Goal: Transaction & Acquisition: Obtain resource

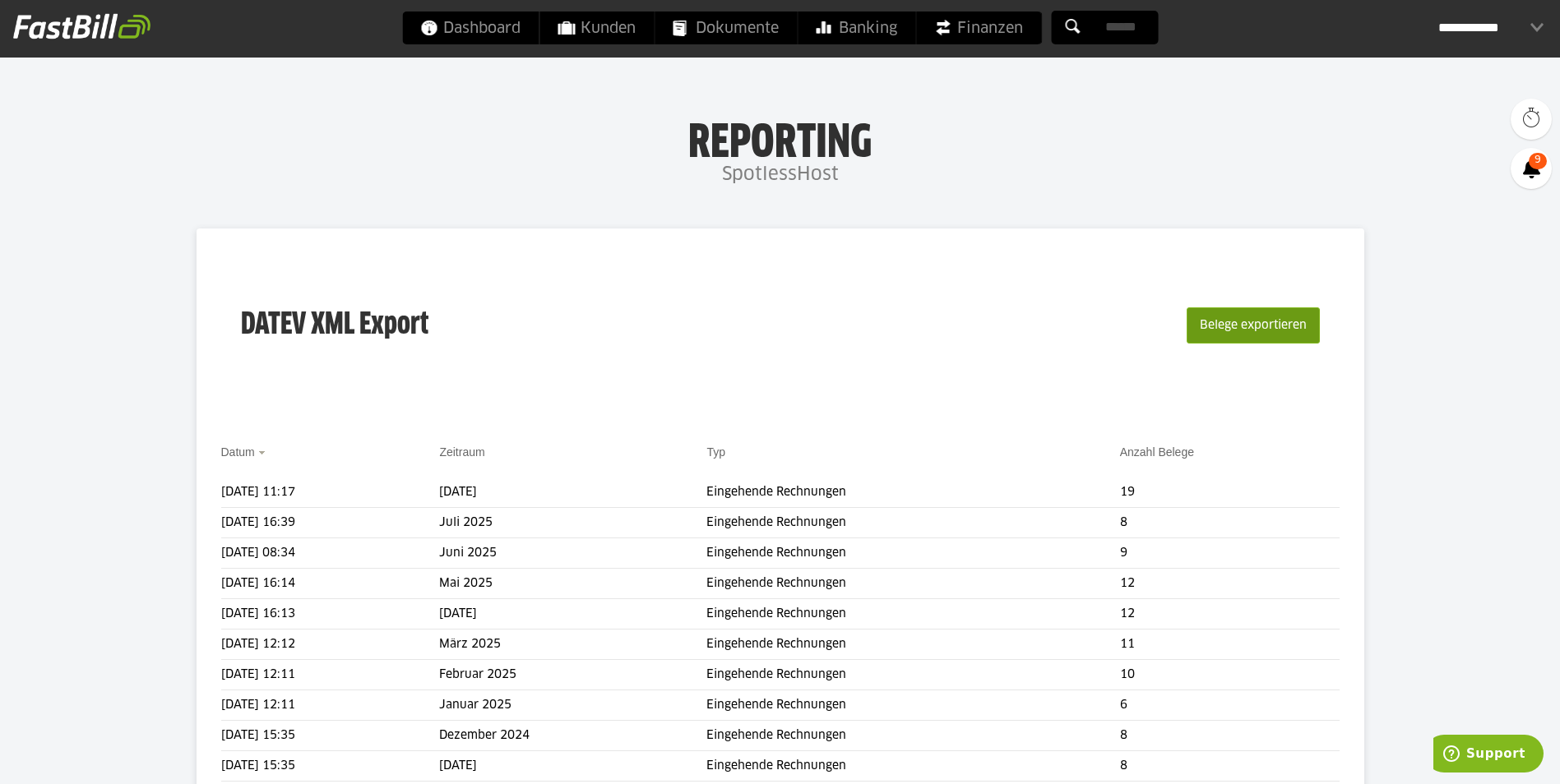
click at [1230, 326] on button "Belege exportieren" at bounding box center [1253, 325] width 133 height 37
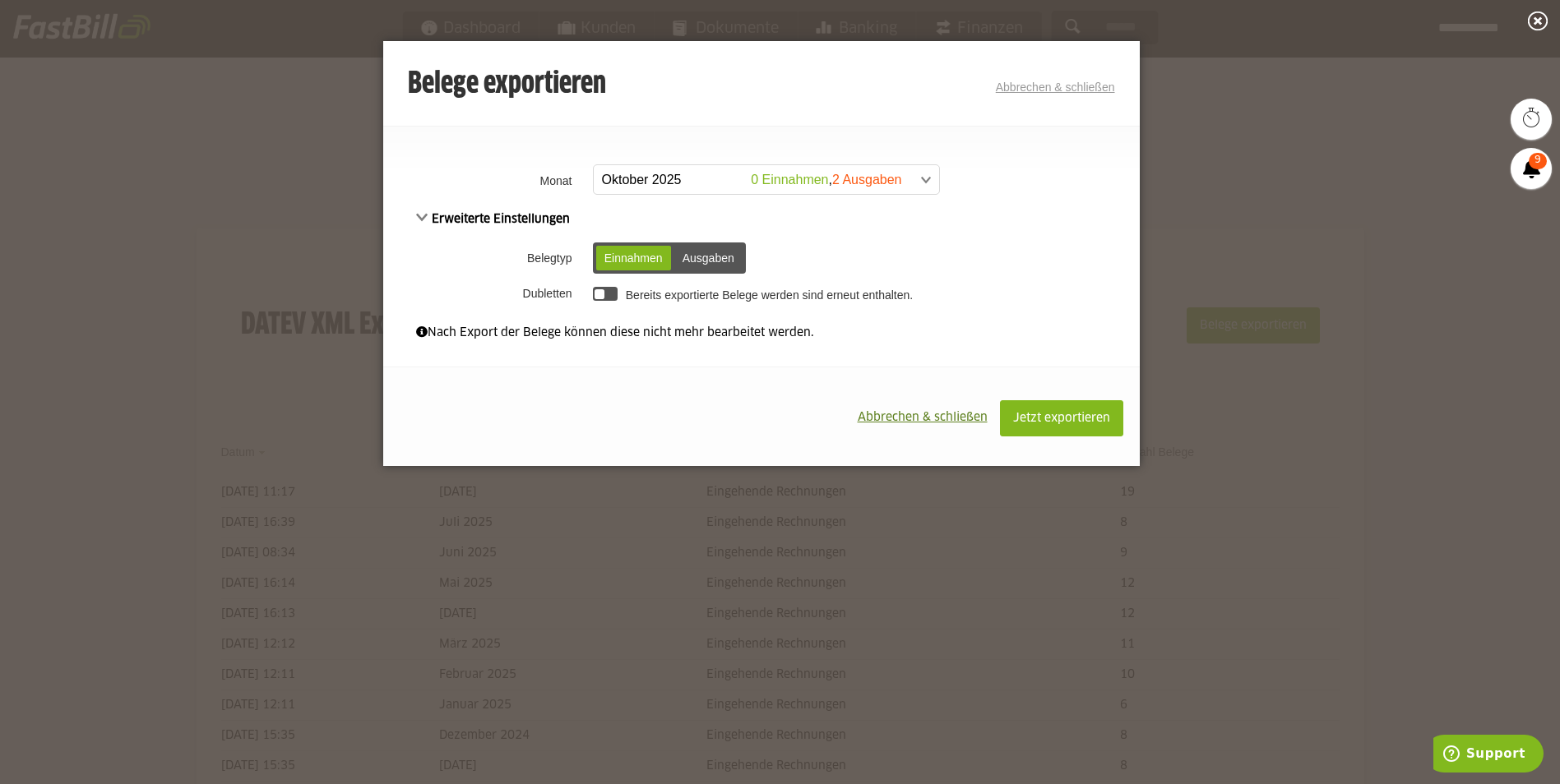
click at [667, 184] on span at bounding box center [758, 180] width 345 height 30
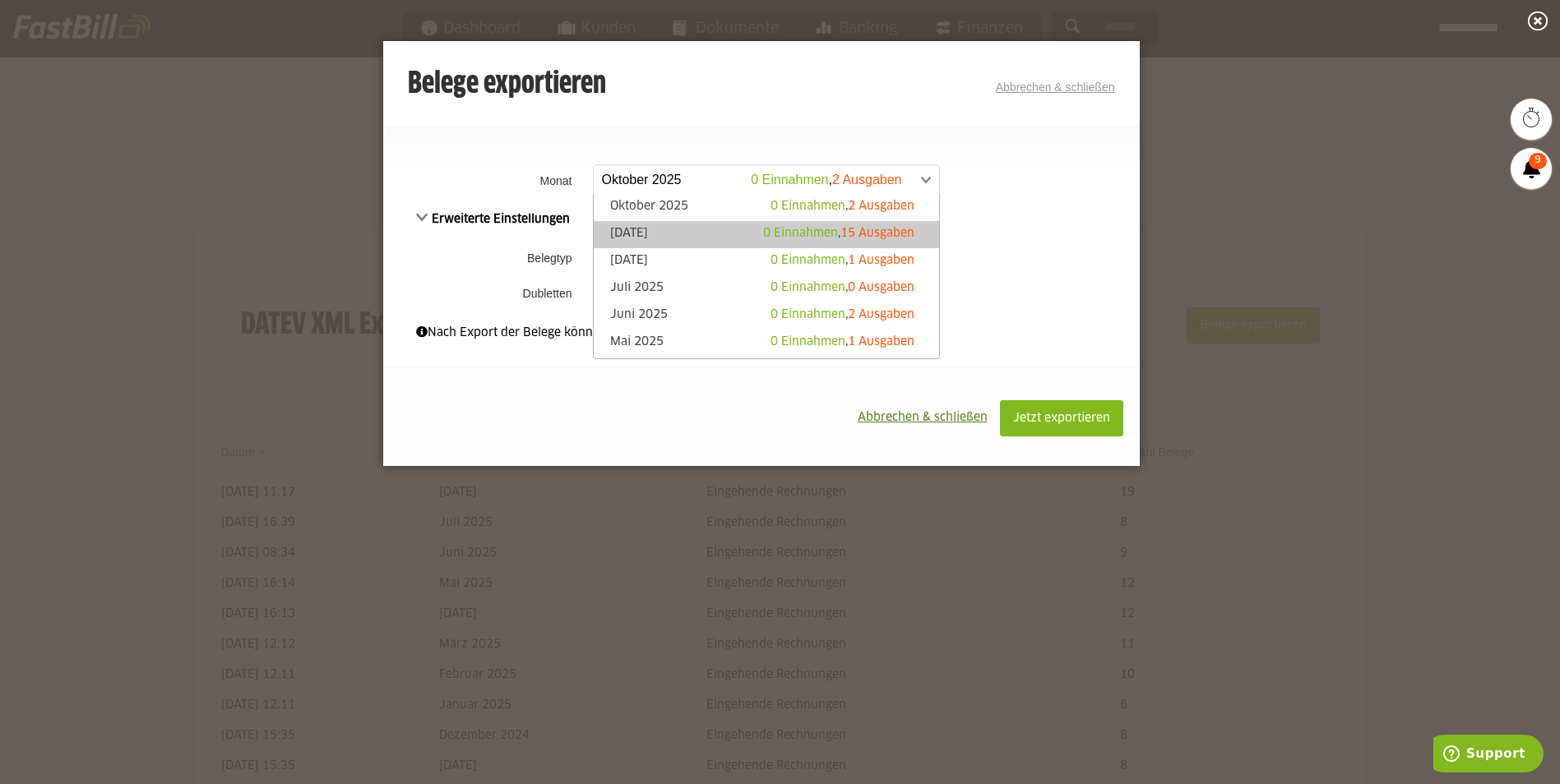
click at [662, 233] on link "[DATE] 0 Einnahmen , 15 Ausgaben" at bounding box center [766, 234] width 329 height 19
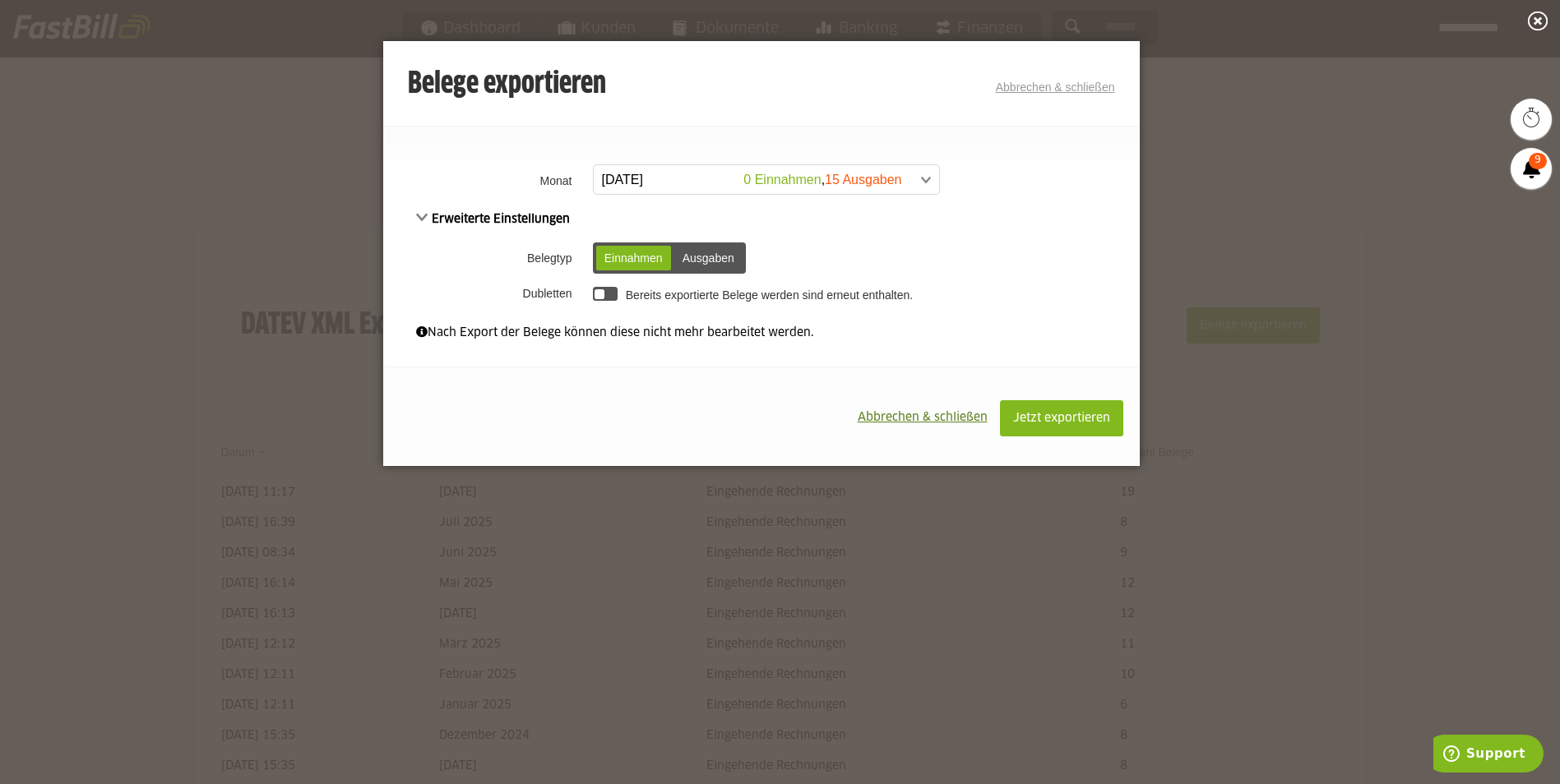
click at [690, 257] on div "Ausgaben" at bounding box center [709, 257] width 68 height 25
click at [608, 295] on div at bounding box center [606, 294] width 25 height 14
click at [1036, 415] on span "Jetzt exportieren" at bounding box center [1061, 419] width 97 height 12
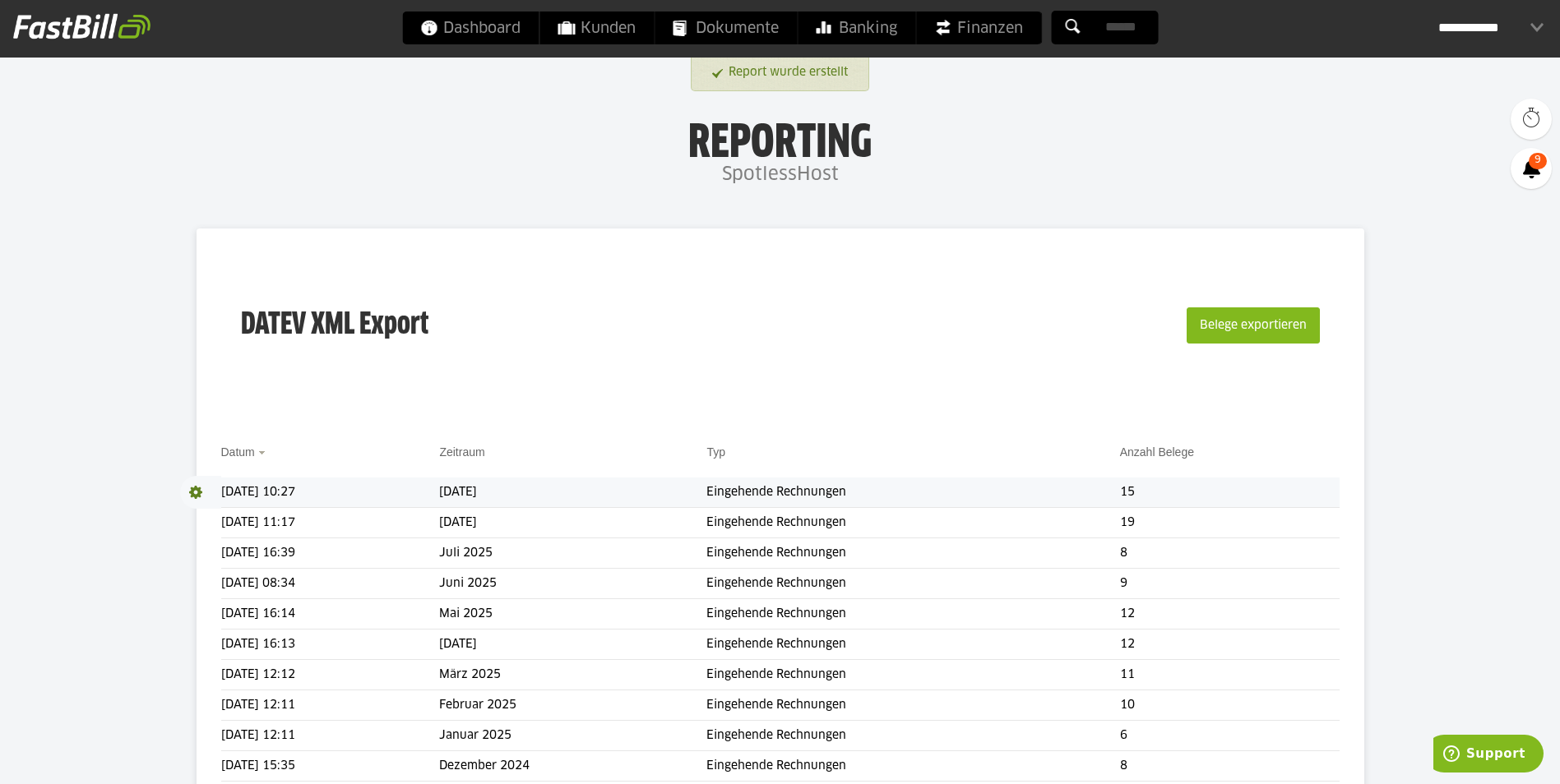
click at [194, 488] on span at bounding box center [201, 492] width 41 height 33
click at [211, 510] on link "Download" at bounding box center [224, 514] width 88 height 19
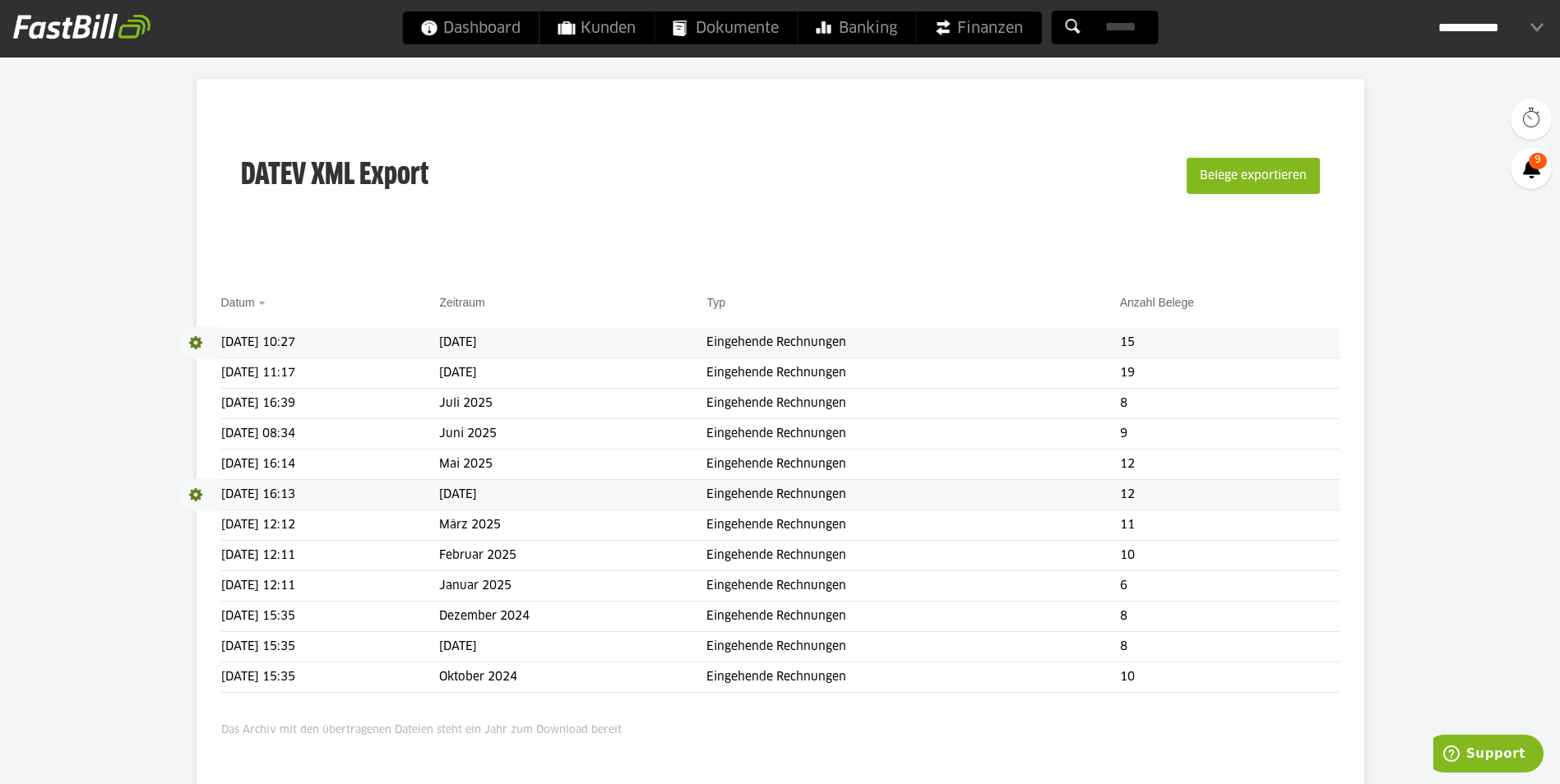
scroll to position [165, 0]
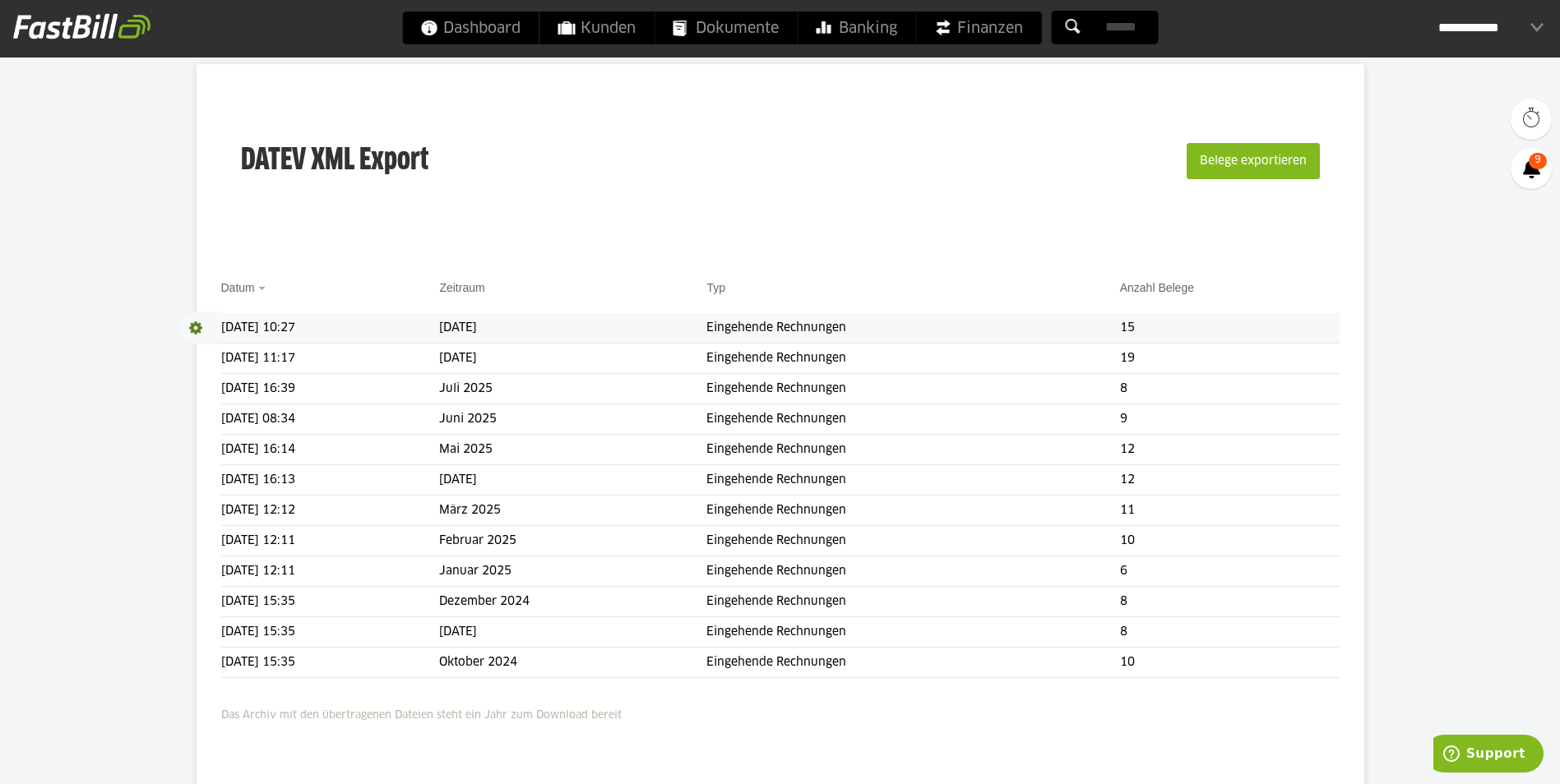
click at [1504, 19] on div "**********" at bounding box center [1491, 28] width 105 height 33
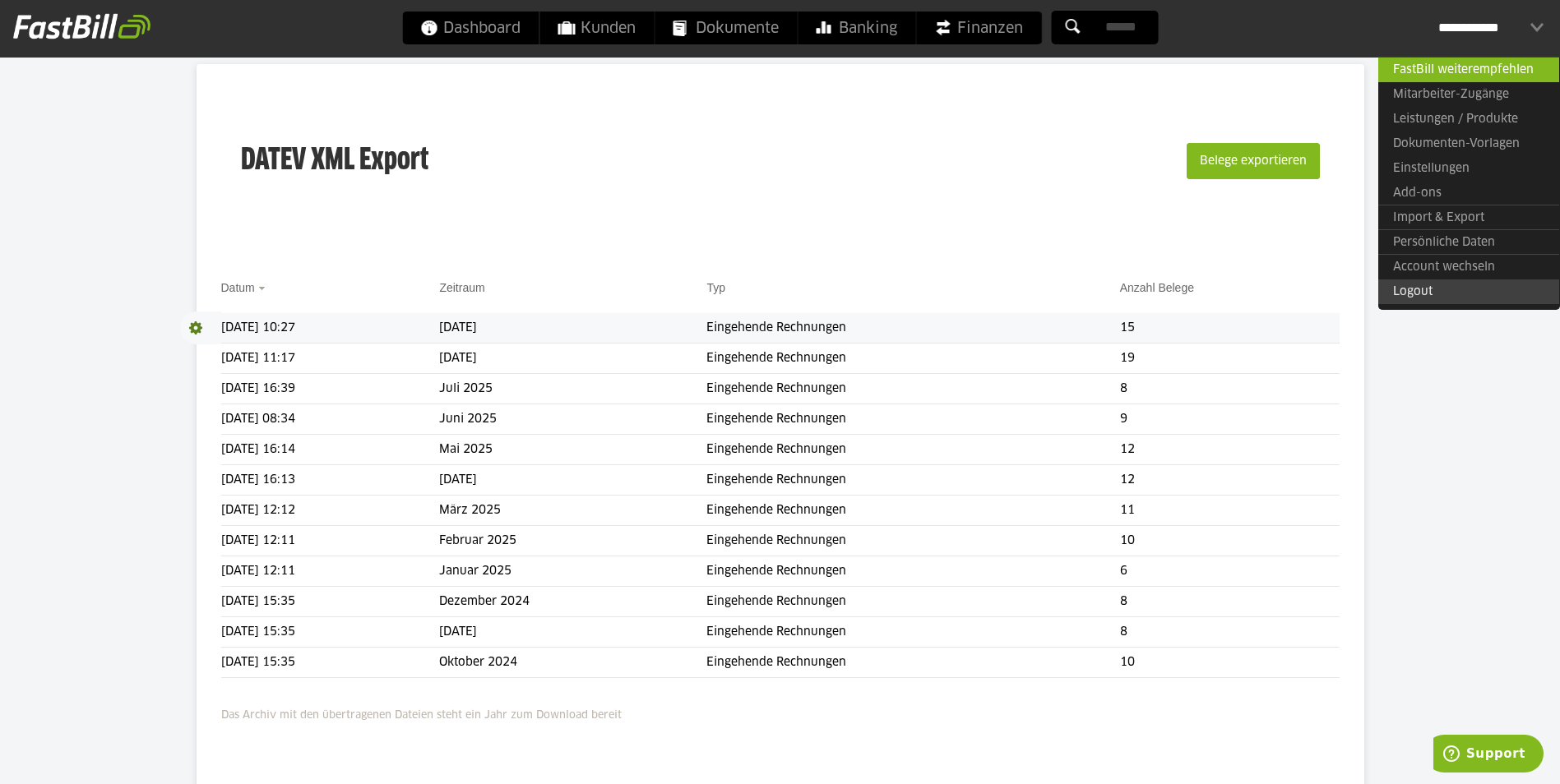
click at [1481, 285] on link "Logout" at bounding box center [1468, 291] width 181 height 25
